Goal: Information Seeking & Learning: Learn about a topic

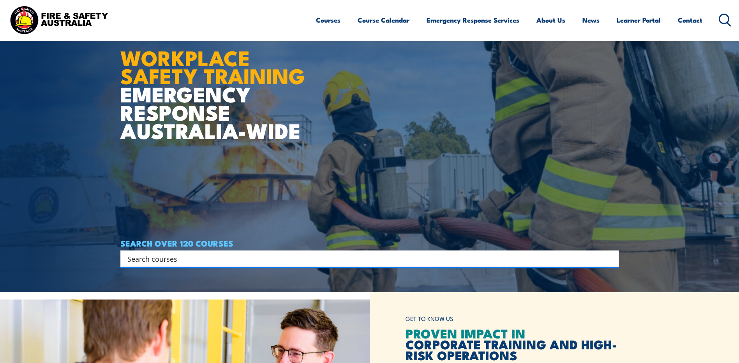
scroll to position [78, 0]
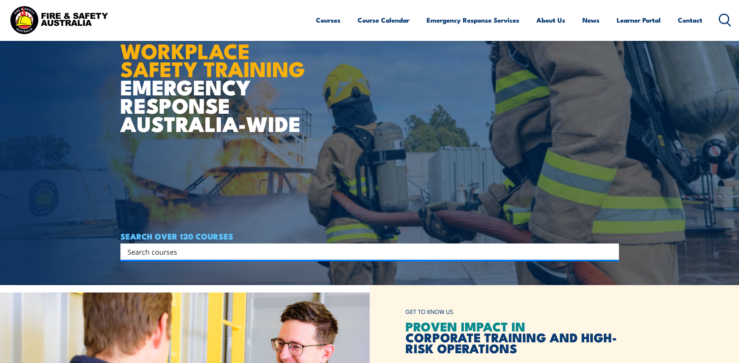
click at [316, 251] on input "Search input" at bounding box center [364, 252] width 475 height 12
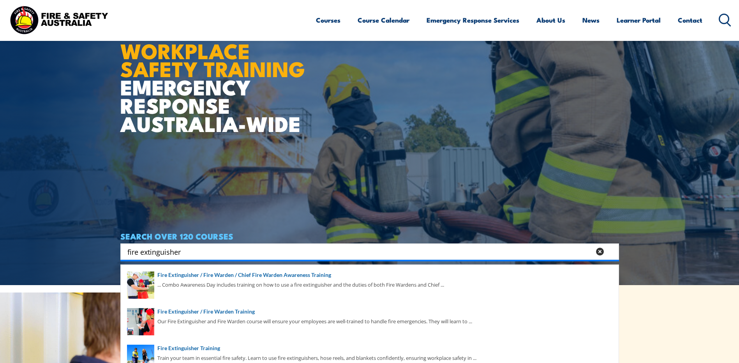
type input "fire extinguisher"
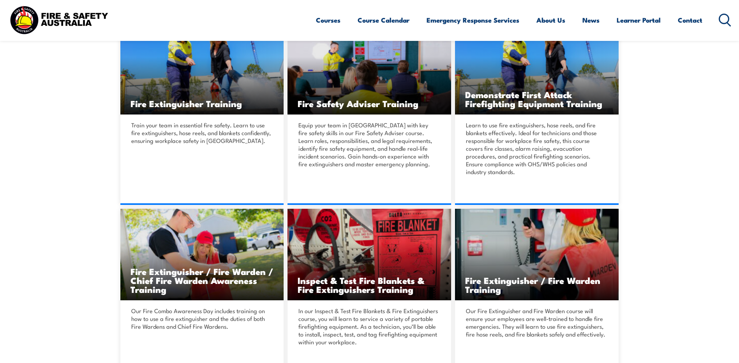
scroll to position [273, 0]
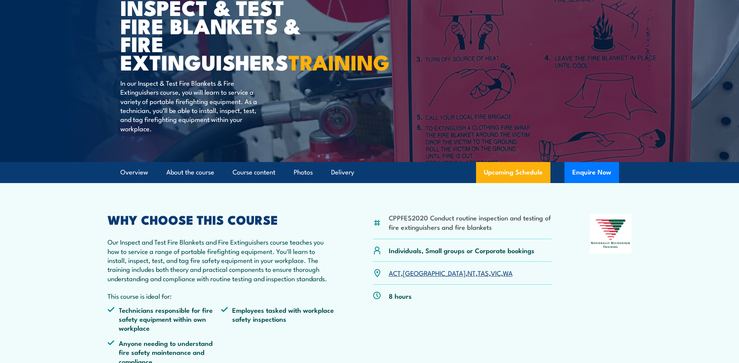
scroll to position [78, 0]
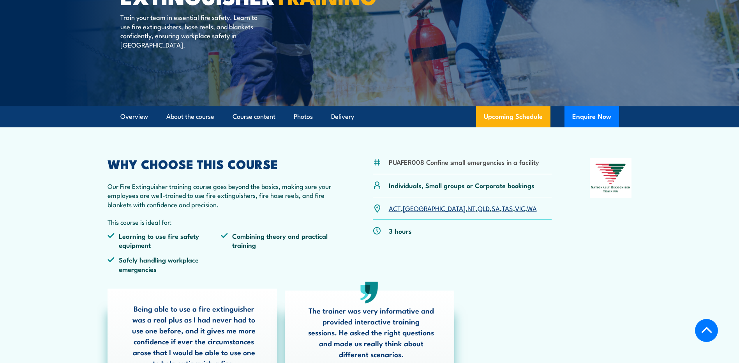
scroll to position [156, 0]
